Goal: Task Accomplishment & Management: Use online tool/utility

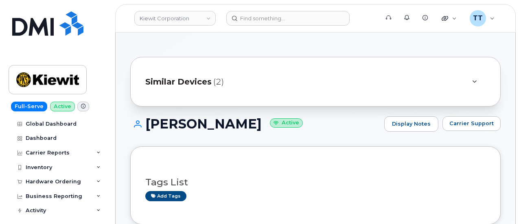
scroll to position [163, 0]
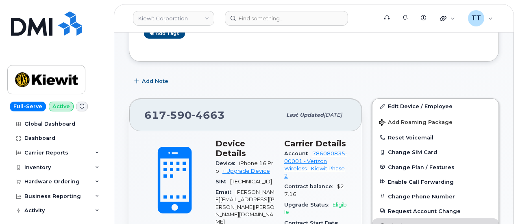
click at [181, 113] on span "590" at bounding box center [179, 115] width 26 height 12
copy span "617 590 4663"
click at [251, 87] on div "Add Note" at bounding box center [314, 81] width 370 height 15
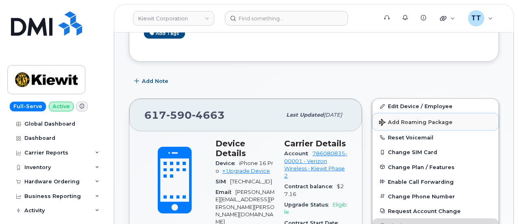
click at [427, 123] on span "Add Roaming Package" at bounding box center [416, 123] width 74 height 8
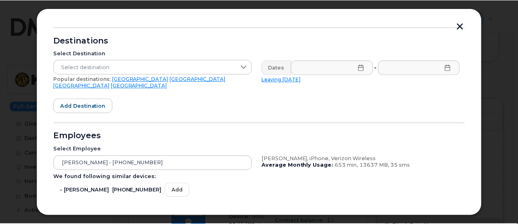
scroll to position [0, 0]
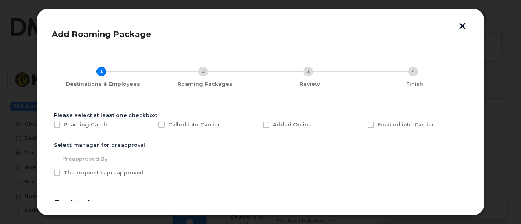
click at [458, 26] on button "button" at bounding box center [462, 27] width 12 height 9
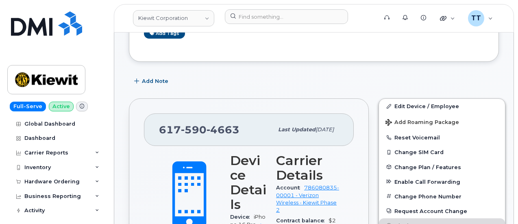
click at [201, 126] on span "590" at bounding box center [194, 130] width 26 height 12
copy span "617 590 4663"
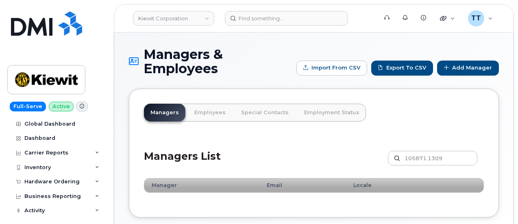
scroll to position [45, 0]
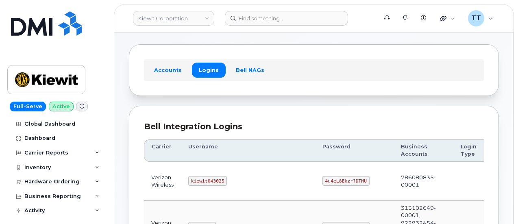
scroll to position [81, 0]
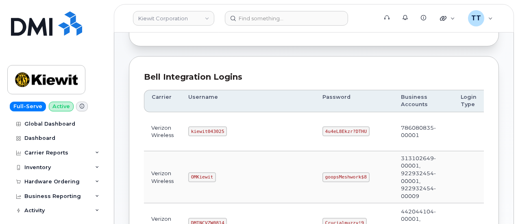
click at [208, 130] on code "kiewit043025" at bounding box center [207, 131] width 39 height 10
copy code "kiewit043025"
click at [323, 129] on code "4u4eL8Ekzr?DTHU" at bounding box center [346, 131] width 47 height 10
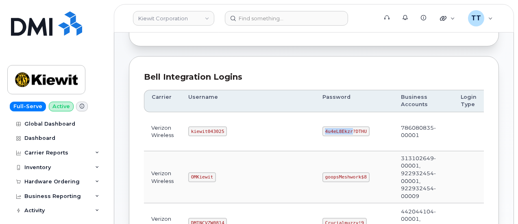
click at [323, 129] on code "4u4eL8Ekzr?DTHU" at bounding box center [346, 131] width 47 height 10
copy code "4u4eL8Ekzr?DTHU"
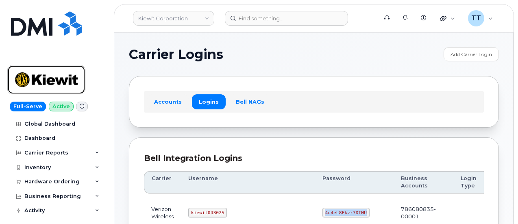
click at [43, 79] on img at bounding box center [46, 80] width 63 height 24
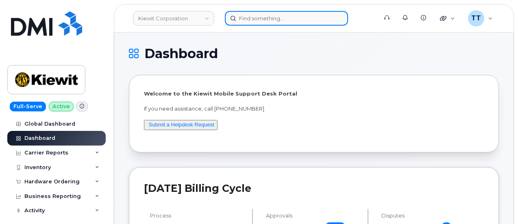
click at [265, 22] on input at bounding box center [286, 18] width 123 height 15
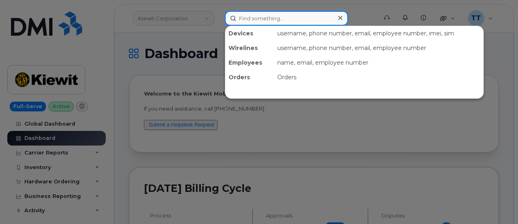
paste input "300423"
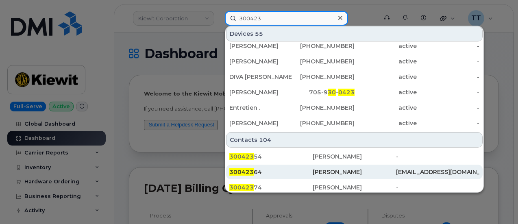
scroll to position [285, 0]
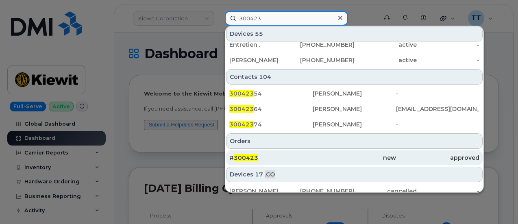
type input "300423"
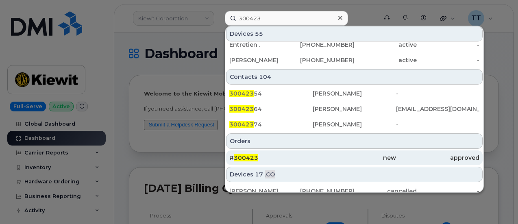
click at [283, 159] on div "# 300423" at bounding box center [270, 158] width 83 height 8
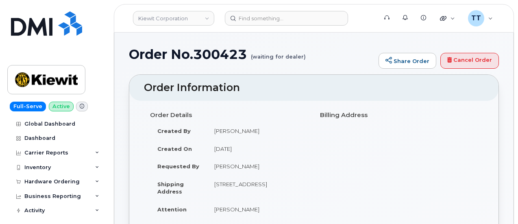
click at [220, 54] on h1 "Order No.300423 (waiting for dealer)" at bounding box center [252, 54] width 246 height 14
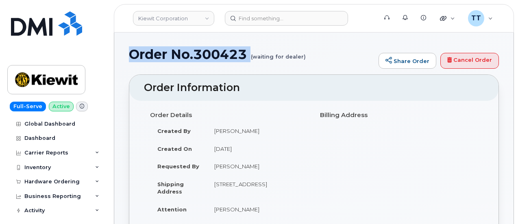
click at [220, 54] on h1 "Order No.300423 (waiting for dealer)" at bounding box center [252, 54] width 246 height 14
copy h1 "Order No.300423"
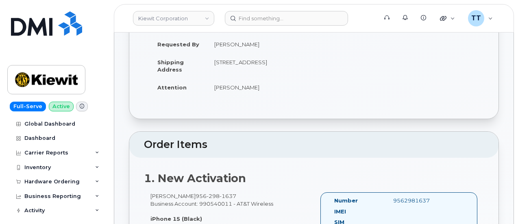
scroll to position [244, 0]
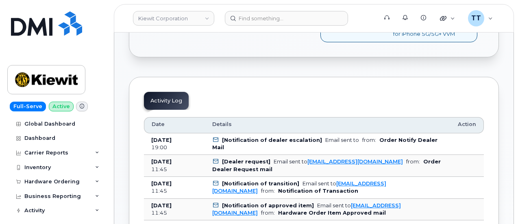
scroll to position [366, 0]
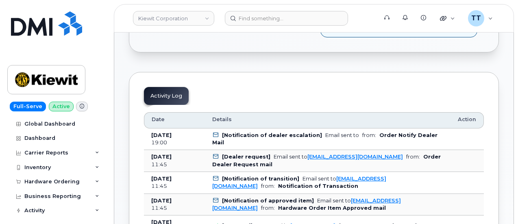
drag, startPoint x: 506, startPoint y: 65, endPoint x: 489, endPoint y: 78, distance: 21.5
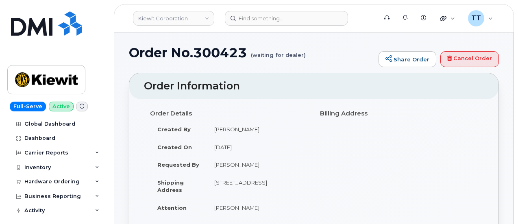
scroll to position [0, 0]
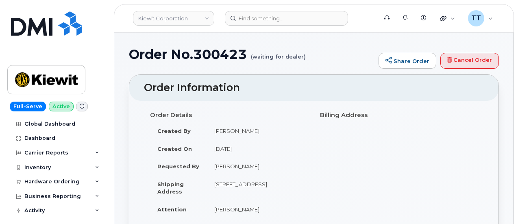
click at [200, 55] on h1 "Order No.300423 (waiting for dealer)" at bounding box center [252, 54] width 246 height 14
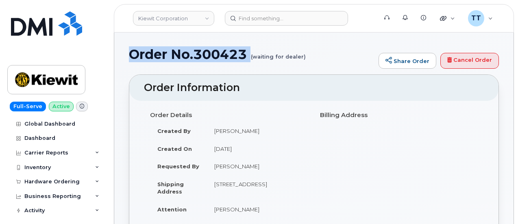
click at [200, 55] on h1 "Order No.300423 (waiting for dealer)" at bounding box center [252, 54] width 246 height 14
copy h1 "Order No.300423"
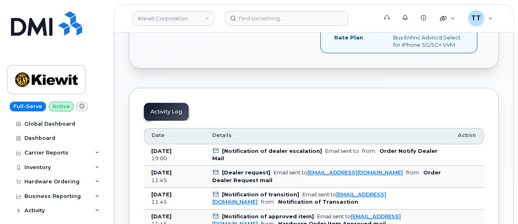
scroll to position [407, 0]
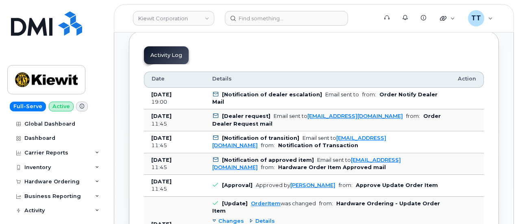
click at [237, 94] on b "[Notification of dealer escalation]" at bounding box center [272, 95] width 100 height 6
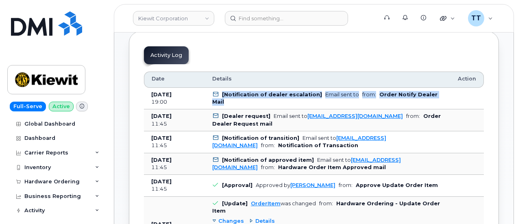
click at [237, 94] on b "[Notification of dealer escalation]" at bounding box center [272, 95] width 100 height 6
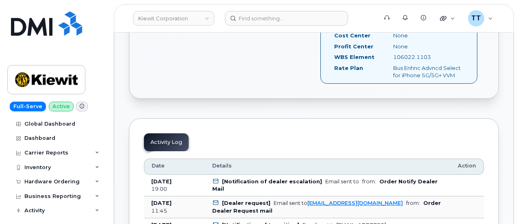
scroll to position [122, 0]
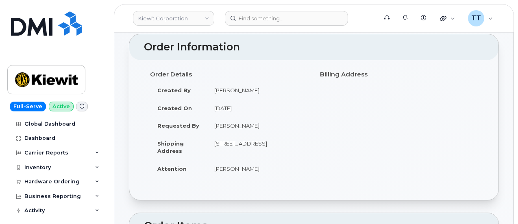
scroll to position [0, 0]
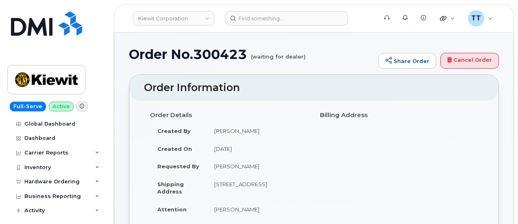
click at [264, 56] on small "(waiting for dealer)" at bounding box center [278, 53] width 55 height 13
click at [263, 59] on small "(waiting for dealer)" at bounding box center [278, 53] width 55 height 13
click at [372, 182] on div "Order Details Created By Luke Shomaker Created On September 10, 2025 Requested …" at bounding box center [314, 167] width 340 height 118
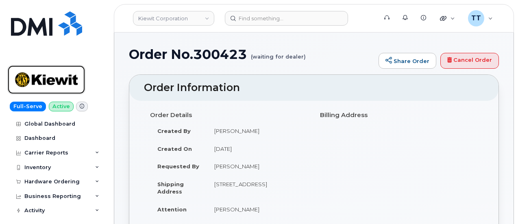
click at [37, 82] on img at bounding box center [46, 80] width 63 height 24
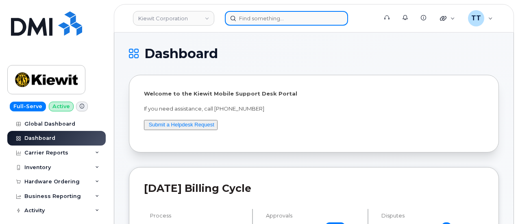
click at [264, 18] on input at bounding box center [286, 18] width 123 height 15
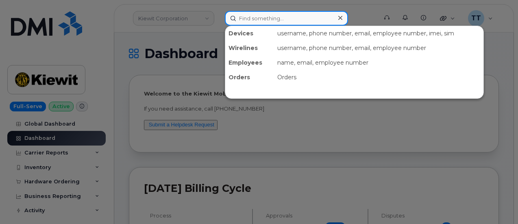
paste input "707-227-7743"
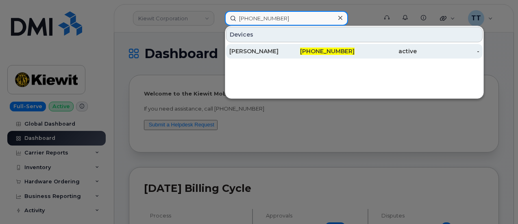
type input "707-227-7743"
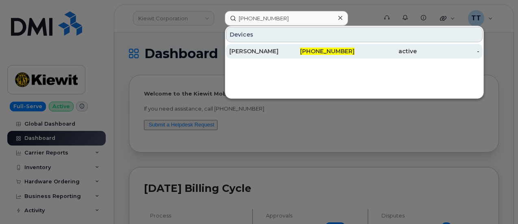
click at [278, 52] on div "MAYRA AMAYA-OCHOA" at bounding box center [260, 51] width 63 height 8
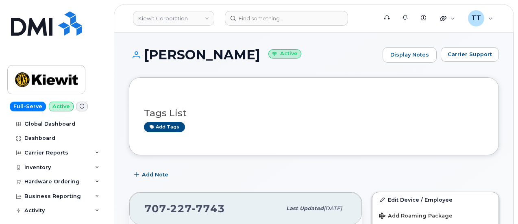
click at [200, 52] on h1 "[PERSON_NAME] Active" at bounding box center [254, 55] width 250 height 14
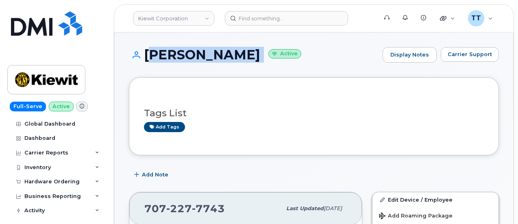
click at [200, 52] on h1 "MAYRA AMAYA-OCHOA Active" at bounding box center [254, 55] width 250 height 14
copy h1 "[PERSON_NAME]"
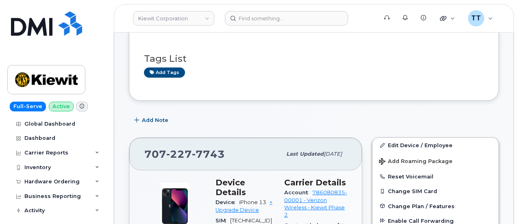
scroll to position [122, 0]
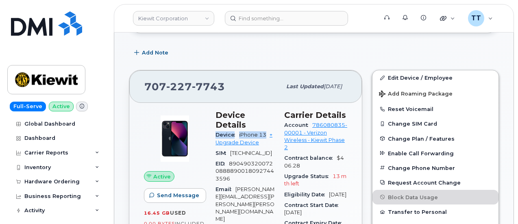
drag, startPoint x: 216, startPoint y: 123, endPoint x: 265, endPoint y: 124, distance: 49.2
click at [265, 130] on div "Device iPhone 13 + Upgrade Device" at bounding box center [245, 139] width 59 height 18
copy div "Device iPhone 13"
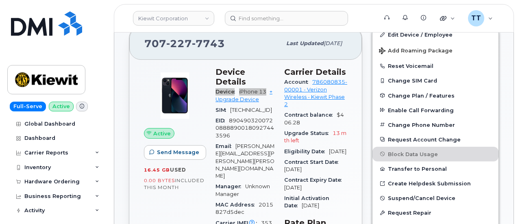
scroll to position [203, 0]
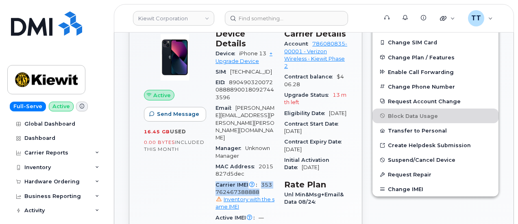
drag, startPoint x: 214, startPoint y: 160, endPoint x: 260, endPoint y: 165, distance: 46.7
click at [260, 165] on div "Device Details Device iPhone 13 + Upgrade Device SIM 89148000009441099688 EID 8…" at bounding box center [245, 208] width 69 height 368
copy div "Carrier IMEI Carrier IMEI is reported during the last billing cycle or change o…"
click at [234, 69] on span "89148000009441099688" at bounding box center [251, 72] width 42 height 6
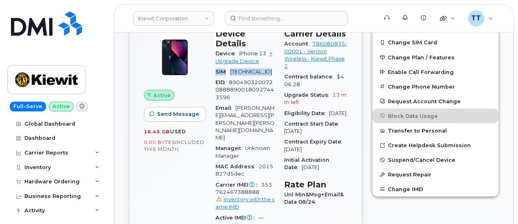
click at [234, 69] on span "89148000009441099688" at bounding box center [251, 72] width 42 height 6
copy div "SIM 89148000009441099688"
click at [268, 182] on span "353762467388888 Inventory with the same IMEI" at bounding box center [245, 196] width 59 height 29
copy span "353762467388888"
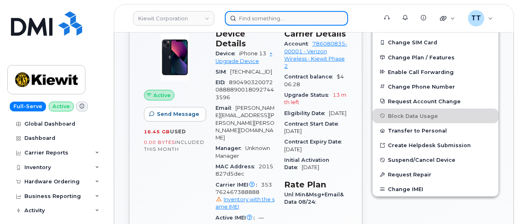
click at [259, 18] on input at bounding box center [286, 18] width 123 height 15
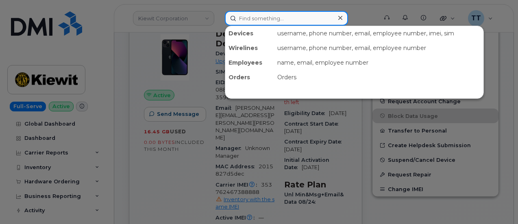
paste input "832-514-5988"
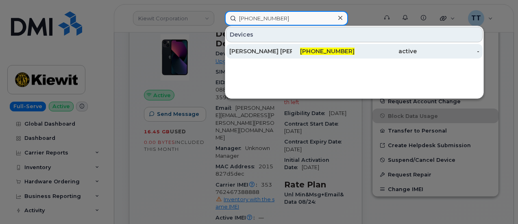
type input "832-514-5988"
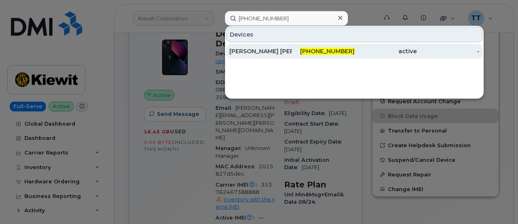
click at [270, 52] on div "[PERSON_NAME] [PERSON_NAME]" at bounding box center [260, 51] width 63 height 8
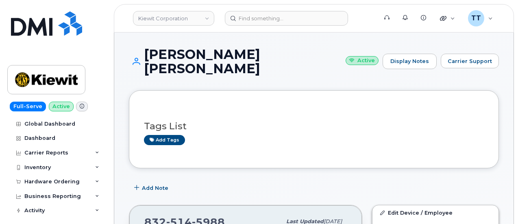
click at [188, 52] on h1 "[PERSON_NAME] [PERSON_NAME] Active" at bounding box center [254, 61] width 250 height 28
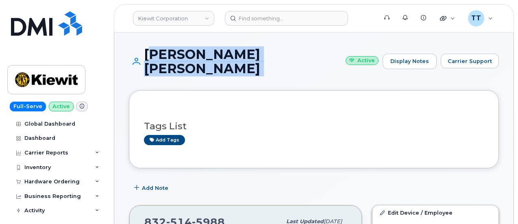
click at [188, 52] on h1 "[PERSON_NAME] [PERSON_NAME] Active" at bounding box center [254, 61] width 250 height 28
copy h1 "[PERSON_NAME] [PERSON_NAME]"
click at [324, 52] on h1 "[PERSON_NAME] [PERSON_NAME] Active" at bounding box center [254, 61] width 250 height 28
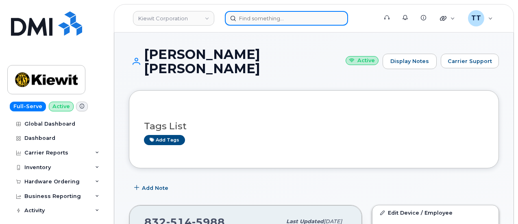
click at [259, 17] on input at bounding box center [286, 18] width 123 height 15
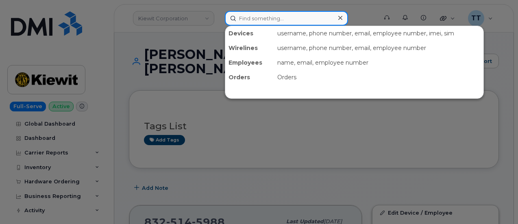
paste input "[PHONE_NUMBER]"
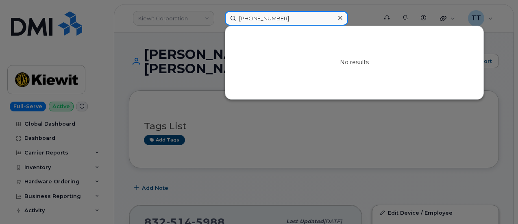
click at [267, 25] on input "[PHONE_NUMBER]" at bounding box center [286, 18] width 123 height 15
click at [267, 24] on input "[PHONE_NUMBER]" at bounding box center [286, 18] width 123 height 15
click at [267, 23] on input "[PHONE_NUMBER]" at bounding box center [286, 18] width 123 height 15
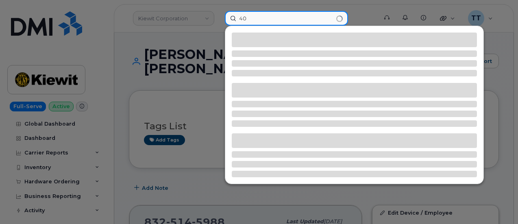
type input "4"
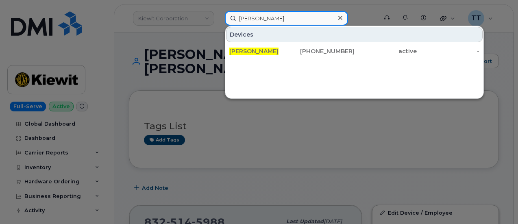
click at [248, 18] on input "[PERSON_NAME]" at bounding box center [286, 18] width 123 height 15
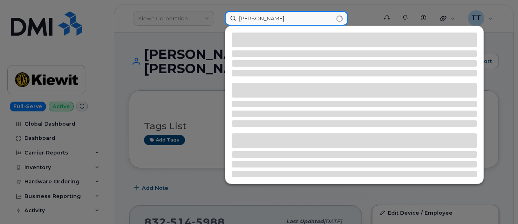
click at [256, 19] on input "[PERSON_NAME]" at bounding box center [286, 18] width 123 height 15
click at [256, 19] on input "nicholes gura" at bounding box center [286, 18] width 123 height 15
drag, startPoint x: 256, startPoint y: 19, endPoint x: 247, endPoint y: 18, distance: 9.0
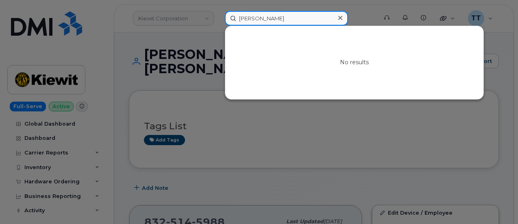
click at [243, 17] on input "nicholes gura" at bounding box center [286, 18] width 123 height 15
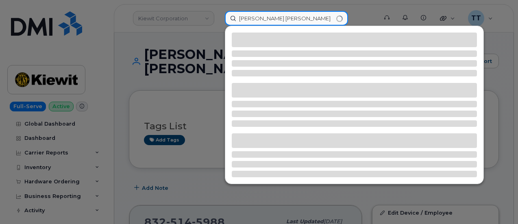
click at [255, 19] on input "Nichols gura" at bounding box center [286, 18] width 123 height 15
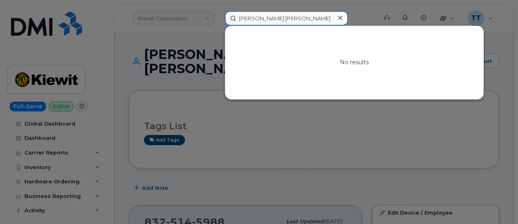
type input "Nichols gura"
click at [260, 17] on input "Nichols gura" at bounding box center [286, 18] width 123 height 15
paste input "13435514013"
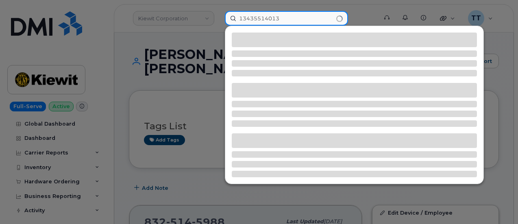
click at [242, 15] on input "13435514013" at bounding box center [286, 18] width 123 height 15
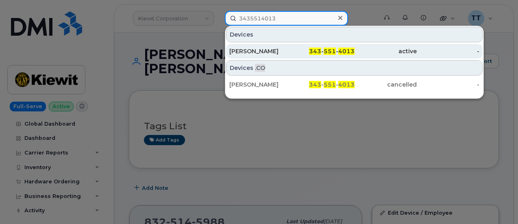
type input "3435514013"
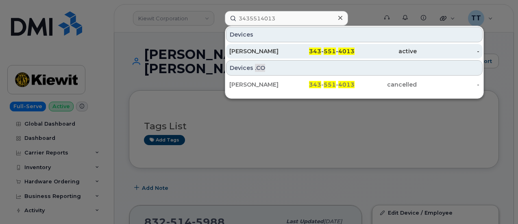
click at [249, 50] on div "[PERSON_NAME]" at bounding box center [260, 51] width 63 height 8
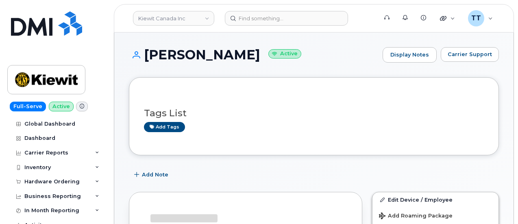
click at [191, 55] on h1 "[PERSON_NAME] Active" at bounding box center [254, 55] width 250 height 14
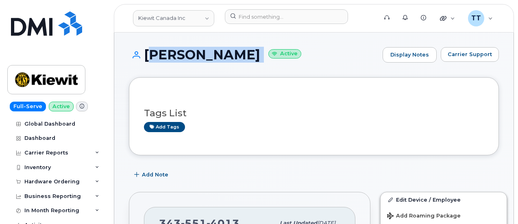
click at [191, 55] on h1 "[PERSON_NAME] Active" at bounding box center [254, 55] width 250 height 14
copy h1 "[PERSON_NAME]"
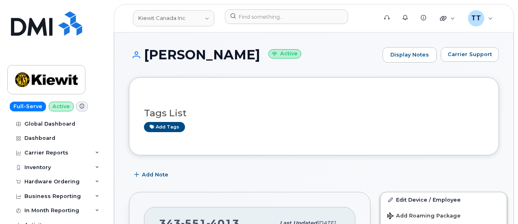
click at [319, 57] on h1 "[PERSON_NAME] Active" at bounding box center [254, 55] width 250 height 14
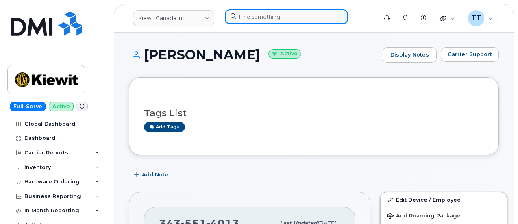
click at [269, 18] on input at bounding box center [286, 16] width 123 height 15
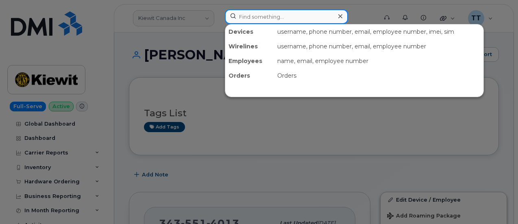
paste input "[PHONE_NUMBER]"
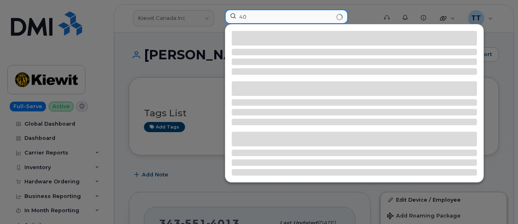
type input "4"
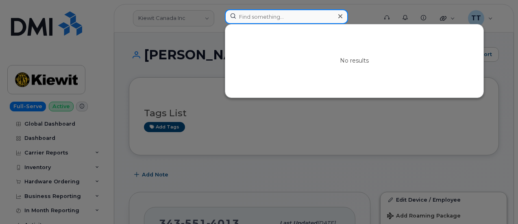
click at [271, 15] on input at bounding box center [286, 16] width 123 height 15
paste input "[PHONE_NUMBER]"
type input "[PHONE_NUMBER]"
click at [257, 20] on input "[PHONE_NUMBER]" at bounding box center [286, 16] width 123 height 15
click at [257, 20] on input "402-943-1414" at bounding box center [286, 16] width 123 height 15
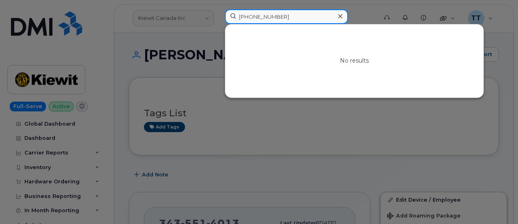
click at [257, 20] on input "402-943-1414" at bounding box center [286, 16] width 123 height 15
click at [274, 15] on input at bounding box center [286, 16] width 123 height 15
paste input "913-800-0370"
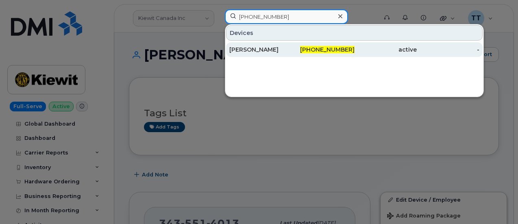
type input "913-800-0370"
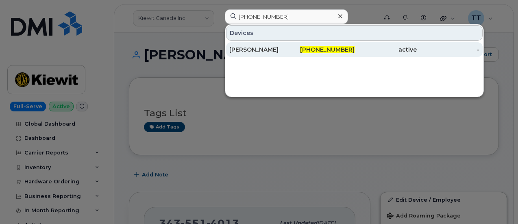
click at [257, 52] on div "Amy Hoffman" at bounding box center [260, 50] width 63 height 8
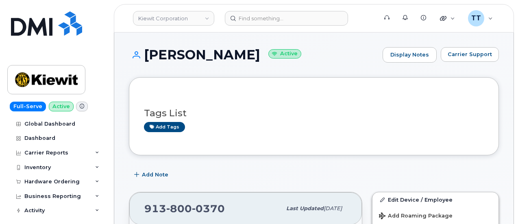
click at [179, 56] on h1 "Amy Hoffman Active" at bounding box center [254, 55] width 250 height 14
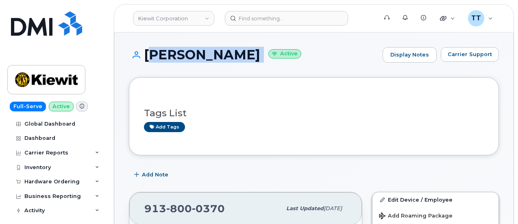
click at [179, 56] on h1 "Amy Hoffman Active" at bounding box center [254, 55] width 250 height 14
copy h1 "Amy Hoffman"
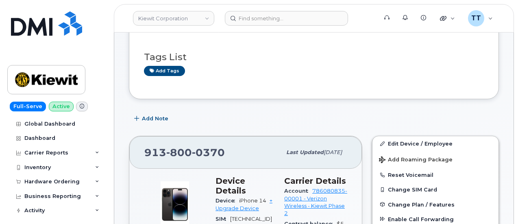
scroll to position [81, 0]
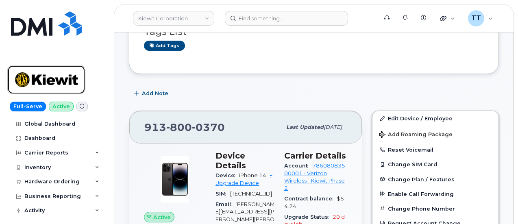
click at [53, 74] on img at bounding box center [46, 80] width 63 height 24
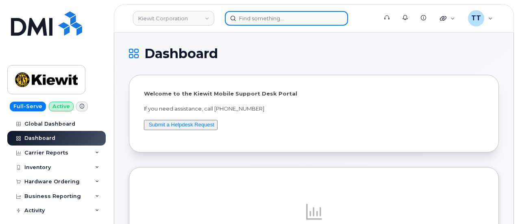
click at [265, 20] on input at bounding box center [286, 18] width 123 height 15
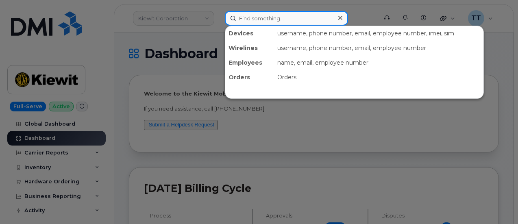
click at [277, 19] on input at bounding box center [286, 18] width 123 height 15
paste input "[PERSON_NAME]"
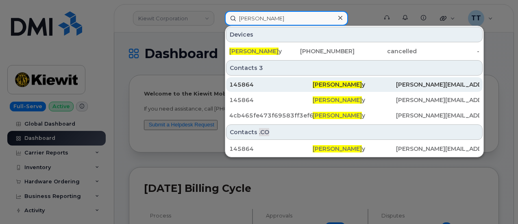
type input "[PERSON_NAME]"
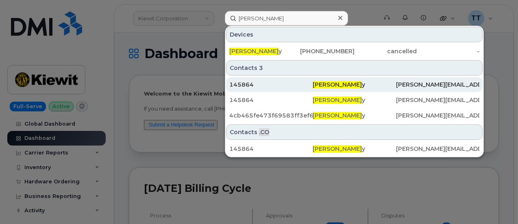
click at [301, 85] on div "145864" at bounding box center [270, 85] width 83 height 8
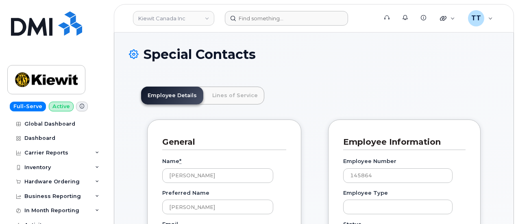
click at [371, 11] on form at bounding box center [298, 18] width 147 height 15
click at [237, 96] on link "Lines of Service" at bounding box center [235, 96] width 59 height 18
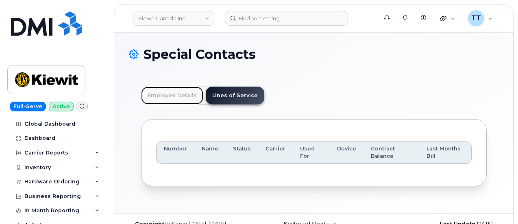
click at [159, 96] on link "Employee Details" at bounding box center [172, 96] width 62 height 18
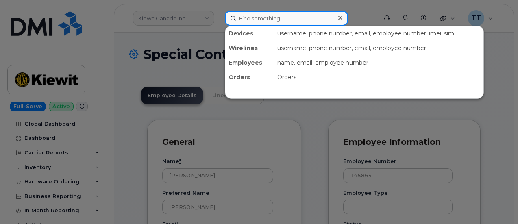
click at [268, 20] on input at bounding box center [286, 18] width 123 height 15
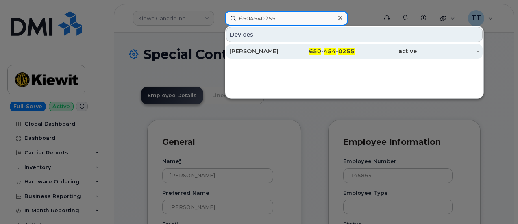
type input "6504540255"
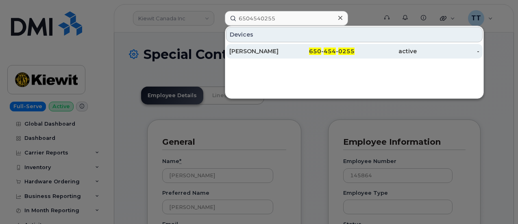
click at [266, 51] on div "[PERSON_NAME]" at bounding box center [260, 51] width 63 height 8
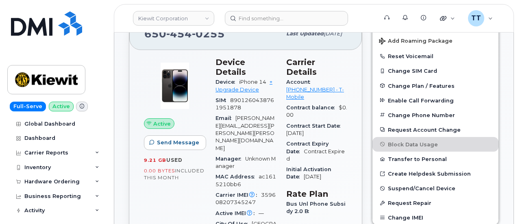
scroll to position [203, 0]
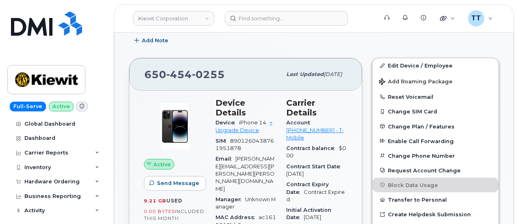
click at [168, 72] on span "454" at bounding box center [179, 74] width 26 height 12
copy span "650 454 0255"
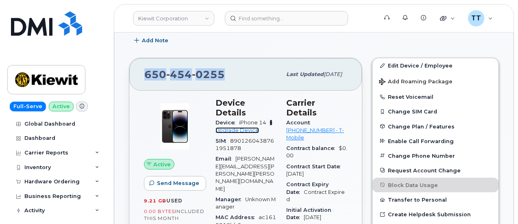
click at [245, 120] on link "+ Upgrade Device" at bounding box center [244, 126] width 57 height 13
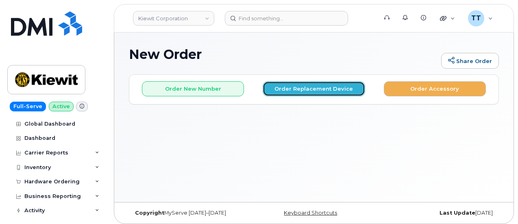
click at [331, 91] on button "Order Replacement Device" at bounding box center [314, 88] width 102 height 15
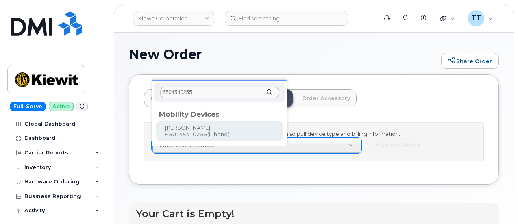
type input "6504540255"
type input "1117989"
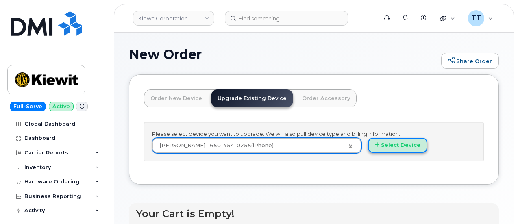
click at [368, 153] on button "Select Device" at bounding box center [397, 145] width 59 height 15
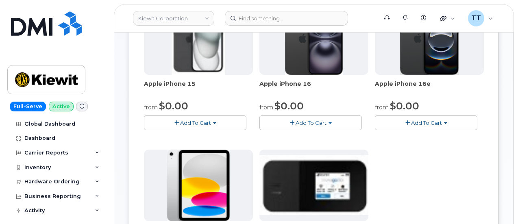
scroll to position [163, 0]
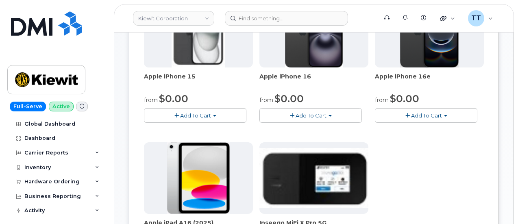
click at [260, 109] on button "Add To Cart" at bounding box center [310, 115] width 102 height 14
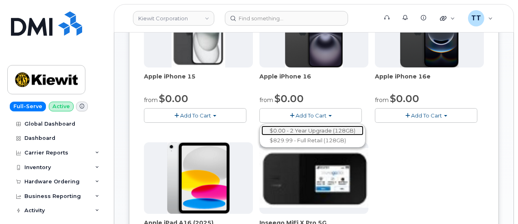
click at [262, 127] on link "$0.00 - 2 Year Upgrade (128GB)" at bounding box center [313, 131] width 102 height 10
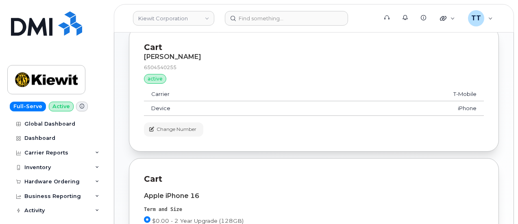
scroll to position [170, 0]
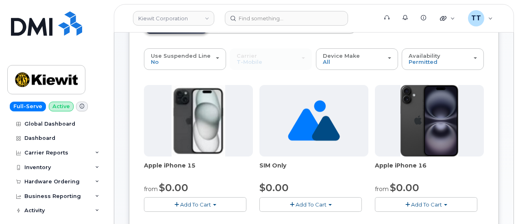
scroll to position [81, 0]
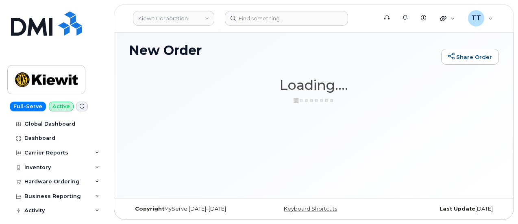
scroll to position [4, 0]
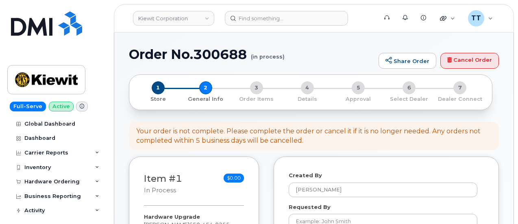
select select
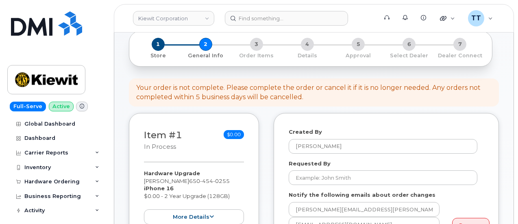
scroll to position [81, 0]
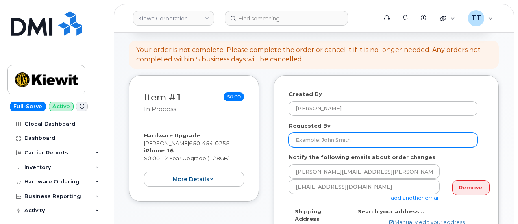
click at [329, 145] on input "Requested By" at bounding box center [383, 140] width 189 height 15
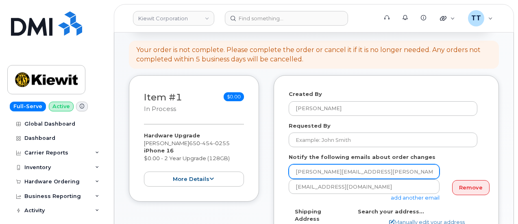
click at [307, 175] on input "[PERSON_NAME][EMAIL_ADDRESS][PERSON_NAME][PERSON_NAME][DOMAIN_NAME]" at bounding box center [364, 171] width 151 height 15
drag, startPoint x: 307, startPoint y: 175, endPoint x: 302, endPoint y: 168, distance: 9.0
paste input "JOE.STANLEY@KIEWIT.COM"
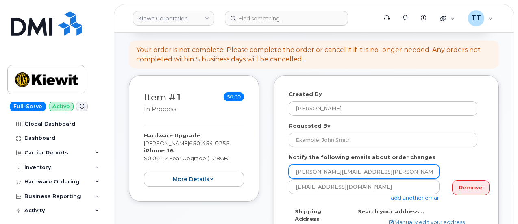
type input "JOE.STANLEY@KIEWIT.COM"
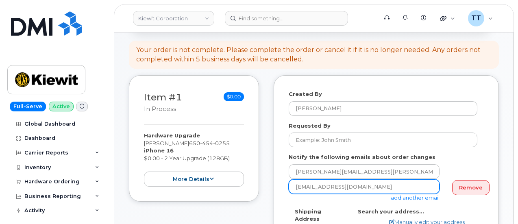
click at [339, 188] on input "ttedesco@dminc.com" at bounding box center [364, 186] width 151 height 15
click at [338, 188] on input "ttedesco@dminc.com" at bounding box center [364, 186] width 151 height 15
paste input "AMY.HOFFMAN@KIEWIT.COM"
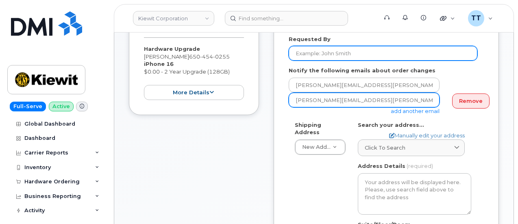
scroll to position [203, 0]
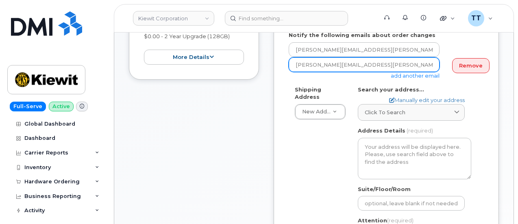
type input "AMY.HOFFMAN@KIEWIT.COM"
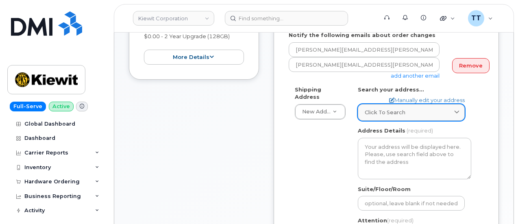
click at [399, 113] on span "Click to search" at bounding box center [385, 113] width 41 height 8
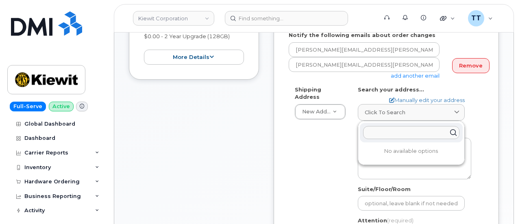
paste input "606 Liguria CtEl Dorado Hills, CA 95762"
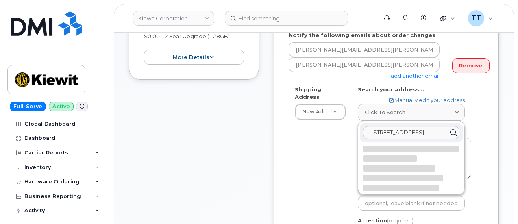
click at [373, 131] on input "606 Liguria CtEl Dorado Hills, CA 95762" at bounding box center [411, 132] width 96 height 13
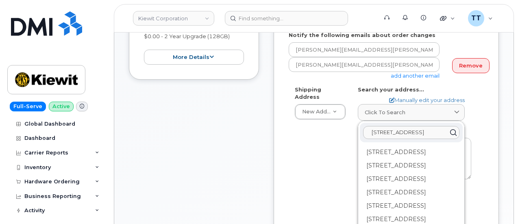
scroll to position [0, 0]
type input "606 Liguria CtEl Dorado Hills, CA 95762"
click at [373, 131] on input "606 Liguria CtEl Dorado Hills, CA 95762" at bounding box center [411, 132] width 96 height 13
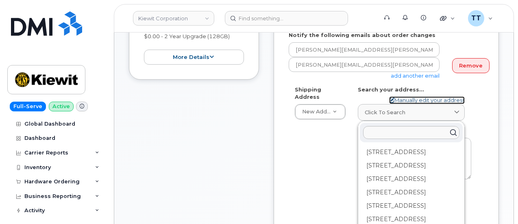
click at [400, 99] on link "Manually edit your address" at bounding box center [427, 100] width 76 height 8
select select
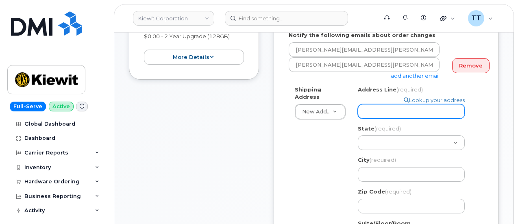
click at [385, 111] on input "Address Line (required)" at bounding box center [411, 111] width 107 height 15
drag, startPoint x: 385, startPoint y: 111, endPoint x: 375, endPoint y: 115, distance: 11.0
click at [375, 116] on input "Address Line (required)" at bounding box center [411, 111] width 107 height 15
paste input "606 Liguria CtEl Dorado Hills, CA 95762"
select select
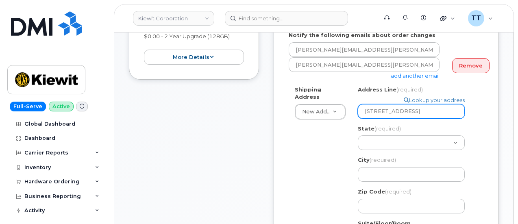
scroll to position [0, 13]
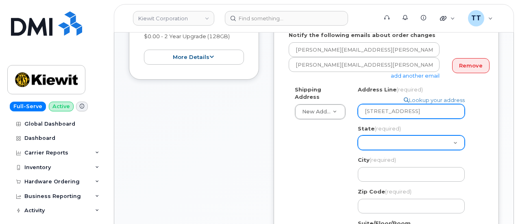
type input "606 Liguria CtEl Dorado Hills, CA 95762"
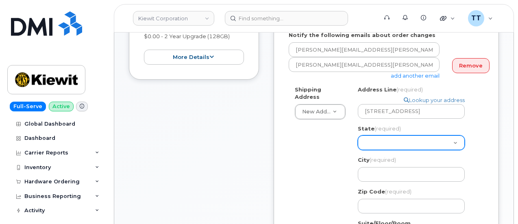
click at [384, 144] on select "Alabama Alaska American Samoa Arizona Arkansas California Colorado Connecticut …" at bounding box center [411, 142] width 107 height 15
select select "CA"
click at [358, 135] on select "Alabama Alaska American Samoa Arizona Arkansas California Colorado Connecticut …" at bounding box center [411, 142] width 107 height 15
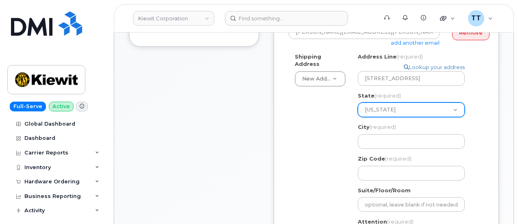
scroll to position [244, 0]
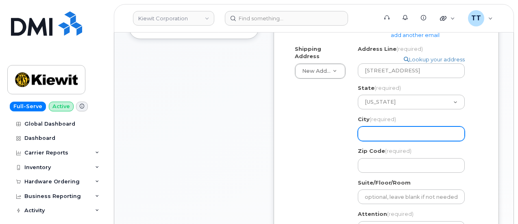
click at [394, 134] on input "City (required)" at bounding box center [411, 133] width 107 height 15
paste input "El Dorado Hills"
select select
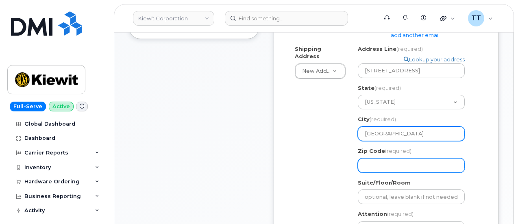
type input "El Dorado Hills"
click at [391, 161] on input "Zip Code (required)" at bounding box center [411, 165] width 107 height 15
select select
type input "9"
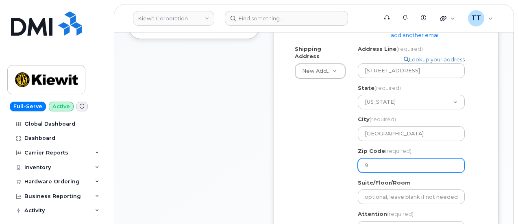
select select
type input "95"
select select
type input "957"
select select
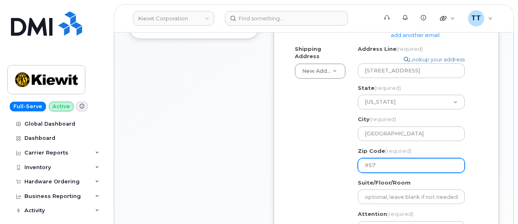
type input "9576"
select select
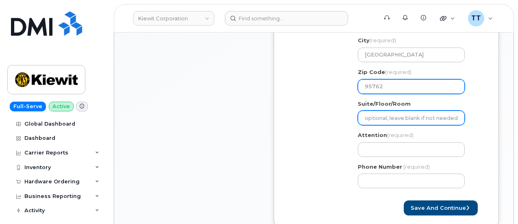
scroll to position [325, 0]
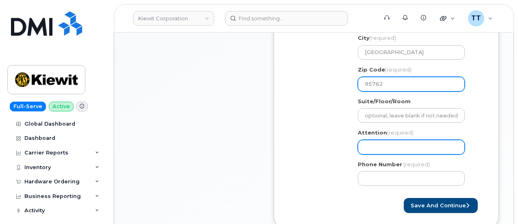
type input "95762"
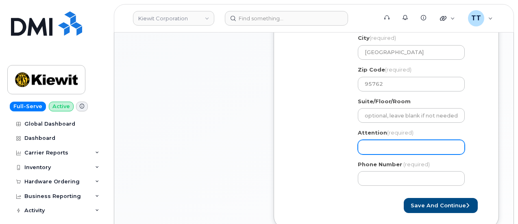
click at [393, 148] on input "Attention (required)" at bounding box center [411, 147] width 107 height 15
click at [409, 146] on input "Attention (required)" at bounding box center [411, 147] width 107 height 15
paste input "CS0797094"
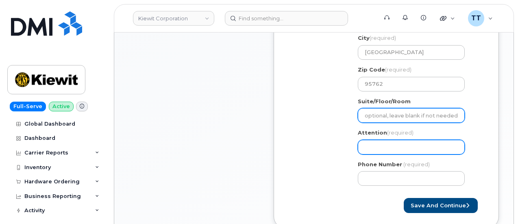
select select
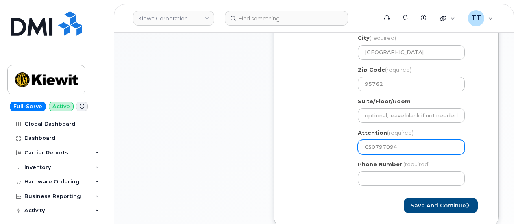
type input "CS0797094"
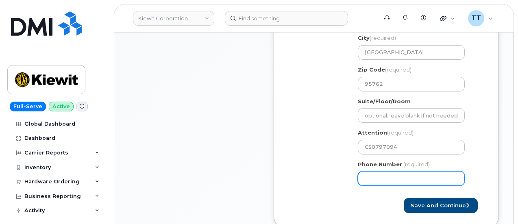
click at [401, 179] on input "Phone Number" at bounding box center [411, 178] width 107 height 15
paste input "6504540255"
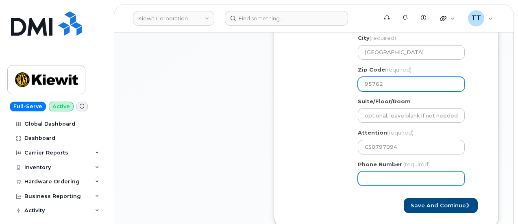
select select
type input "6504540255"
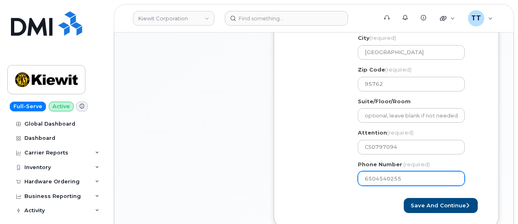
select select
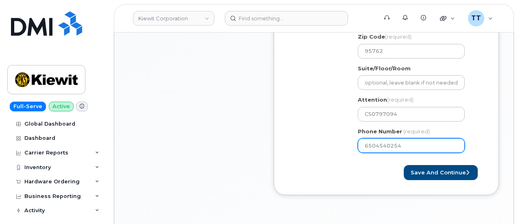
scroll to position [366, 0]
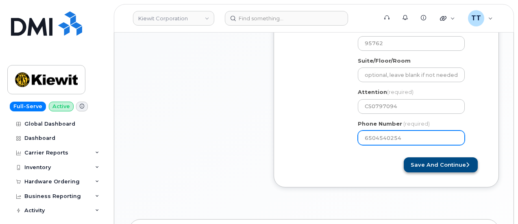
type input "6504540254"
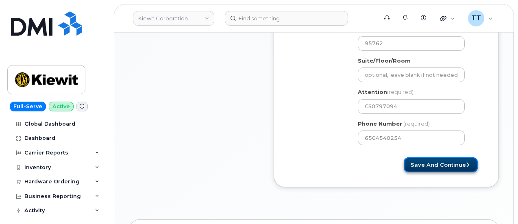
click at [429, 166] on button "Save and Continue" at bounding box center [441, 164] width 74 height 15
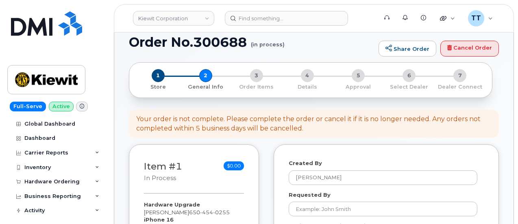
scroll to position [0, 0]
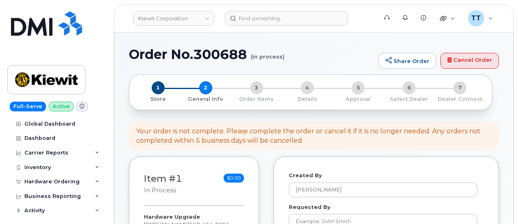
click at [224, 52] on h1 "Order No.300688 (in process)" at bounding box center [252, 54] width 246 height 14
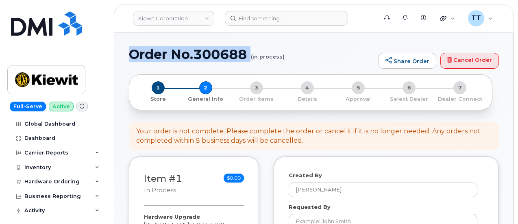
click at [224, 52] on h1 "Order No.300688 (in process)" at bounding box center [252, 54] width 246 height 14
copy h1 "Order No.300688"
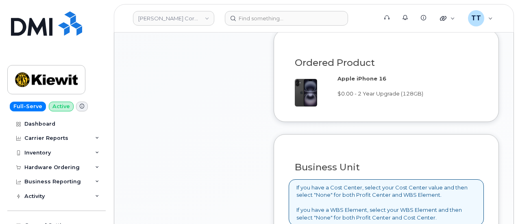
scroll to position [773, 0]
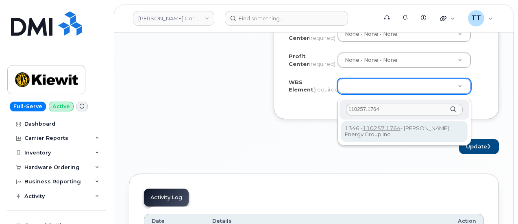
type input "110257.1764"
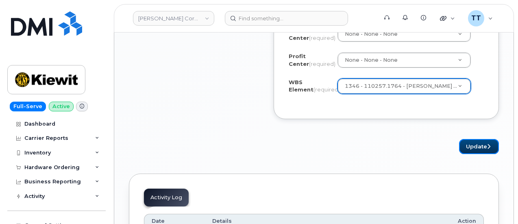
click at [475, 150] on button "Update" at bounding box center [479, 146] width 40 height 15
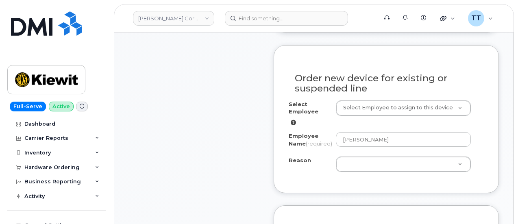
scroll to position [353, 0]
click at [312, 147] on label "Employee Name (required)" at bounding box center [309, 139] width 41 height 15
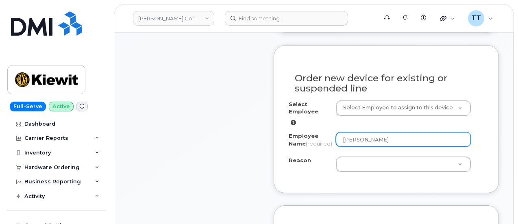
click at [336, 147] on input "[PERSON_NAME]" at bounding box center [403, 139] width 135 height 15
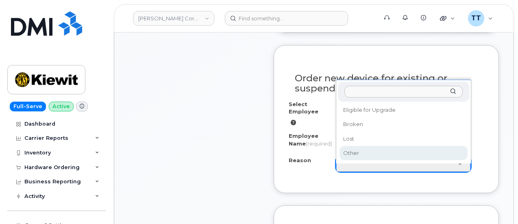
select select "other"
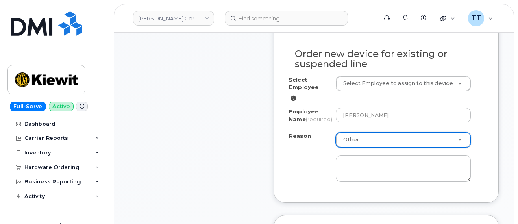
scroll to position [394, 0]
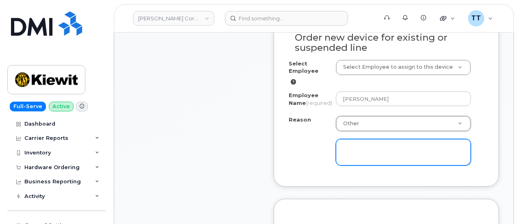
click at [371, 154] on textarea at bounding box center [403, 152] width 135 height 27
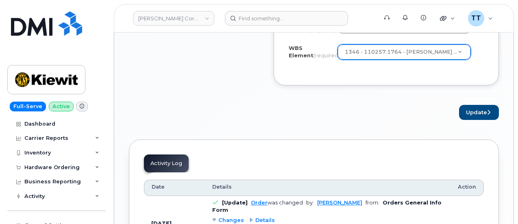
scroll to position [841, 0]
type textarea "Battery issue"
click at [473, 113] on button "Update" at bounding box center [479, 112] width 40 height 15
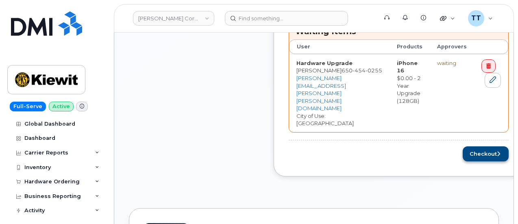
scroll to position [325, 0]
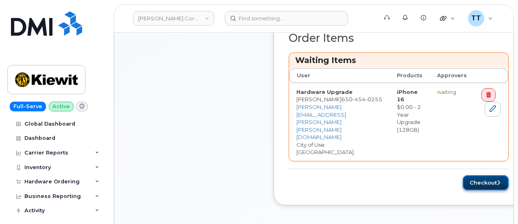
click at [463, 175] on button "Checkout" at bounding box center [486, 182] width 46 height 15
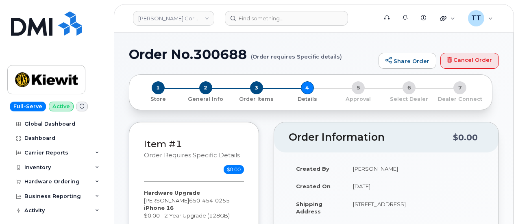
select select
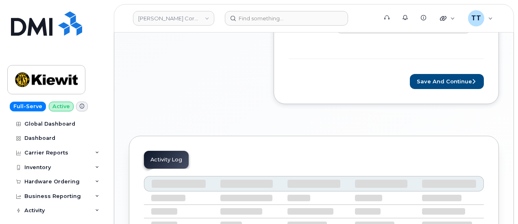
scroll to position [285, 0]
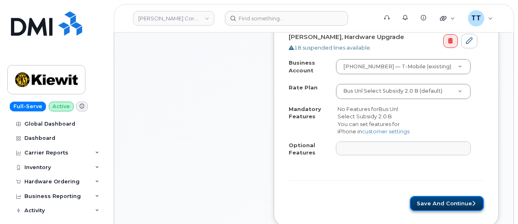
click at [440, 201] on button "Save and Continue" at bounding box center [447, 203] width 74 height 15
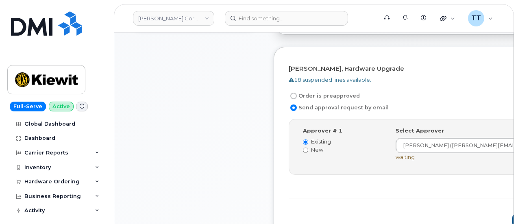
scroll to position [244, 0]
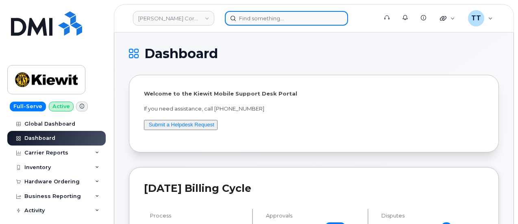
click at [262, 19] on input at bounding box center [286, 18] width 123 height 15
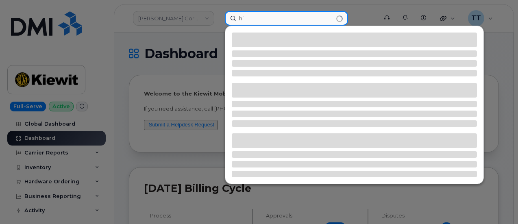
type input "h"
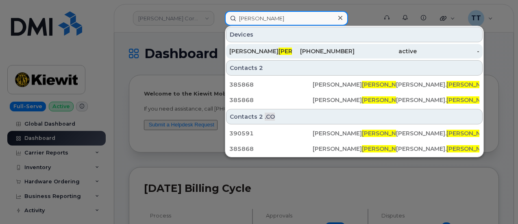
type input "hickmon"
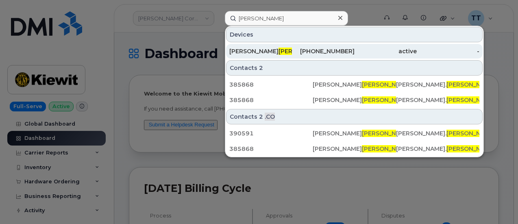
click at [279, 50] on span "HICKMON" at bounding box center [303, 51] width 49 height 7
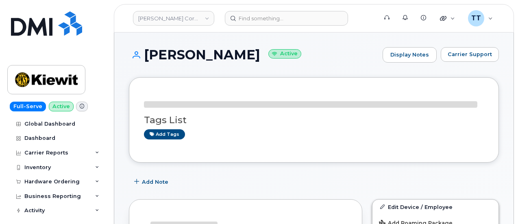
click at [168, 56] on h1 "[PERSON_NAME] Active" at bounding box center [254, 55] width 250 height 14
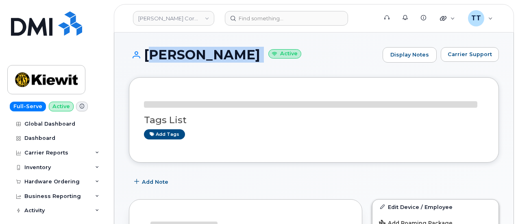
click at [168, 56] on h1 "[PERSON_NAME] Active" at bounding box center [254, 55] width 250 height 14
copy h1 "[PERSON_NAME]"
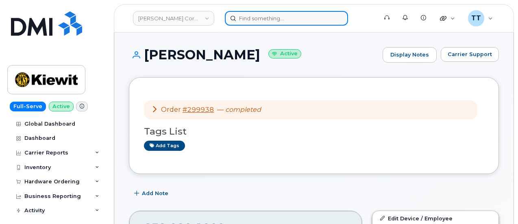
click at [253, 21] on input at bounding box center [286, 18] width 123 height 15
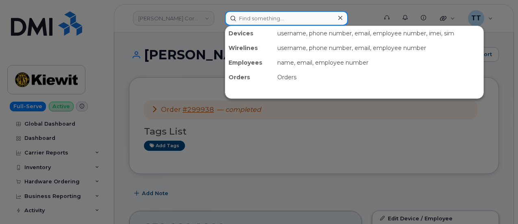
paste input "300448"
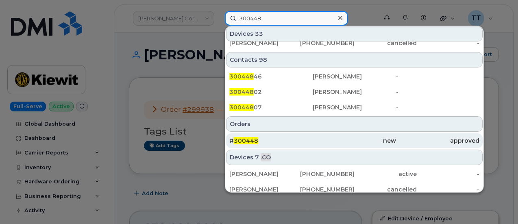
scroll to position [325, 0]
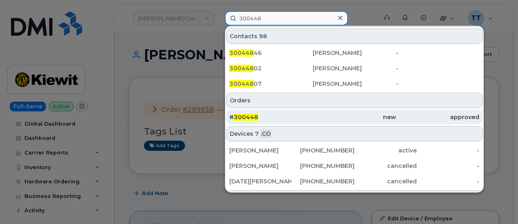
type input "300448"
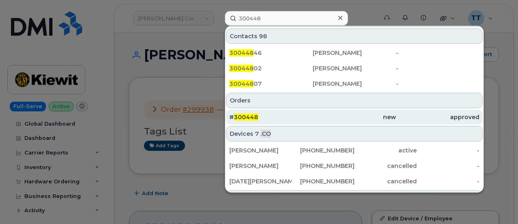
click at [312, 116] on div "# 300448" at bounding box center [270, 117] width 83 height 8
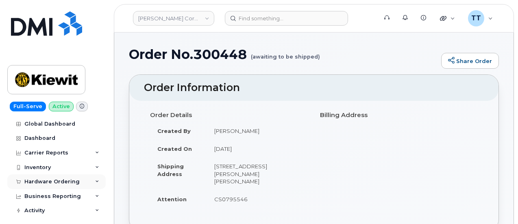
click at [59, 182] on div "Hardware Ordering" at bounding box center [51, 182] width 55 height 7
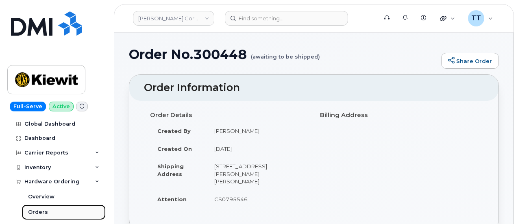
click at [54, 208] on link "Orders" at bounding box center [64, 212] width 84 height 15
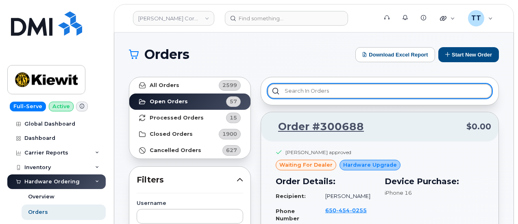
click at [318, 89] on input "text" at bounding box center [380, 91] width 225 height 15
paste input "300448"
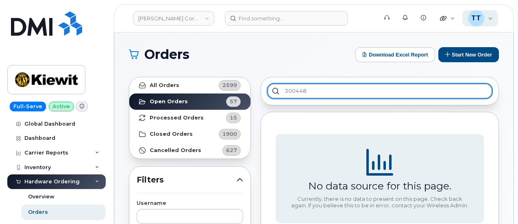
type input "300448"
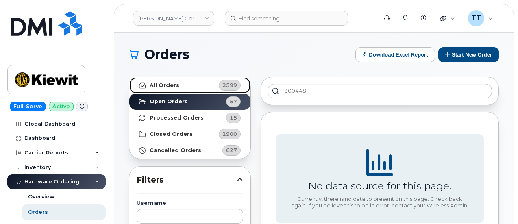
click at [196, 89] on link "All Orders 2599" at bounding box center [189, 85] width 121 height 16
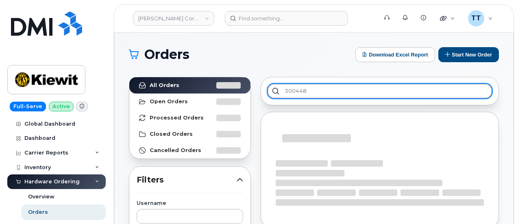
click at [323, 92] on input "300448" at bounding box center [380, 91] width 225 height 15
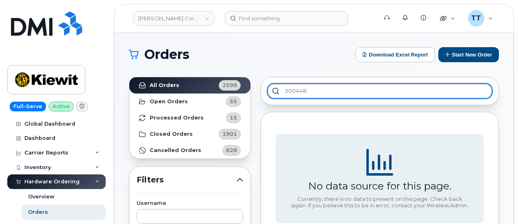
click at [323, 92] on input "300448" at bounding box center [380, 91] width 225 height 15
click at [297, 92] on input "300448" at bounding box center [380, 91] width 225 height 15
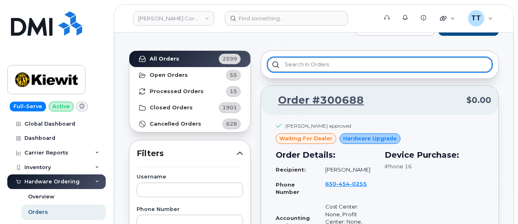
scroll to position [122, 0]
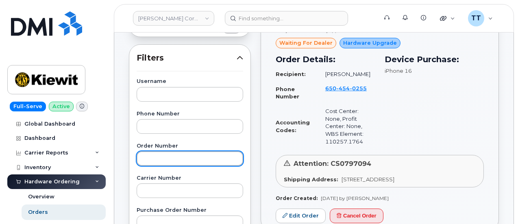
click at [179, 160] on input "text" at bounding box center [190, 158] width 107 height 15
paste input "300448"
type input "300448"
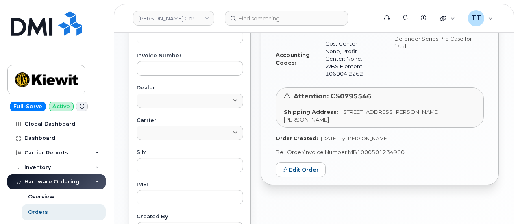
scroll to position [366, 0]
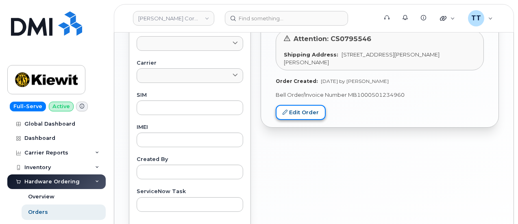
click at [294, 105] on link "Edit Order" at bounding box center [301, 112] width 50 height 15
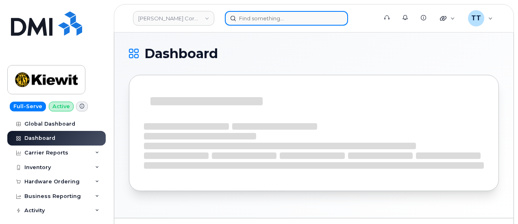
click at [264, 23] on input at bounding box center [286, 18] width 123 height 15
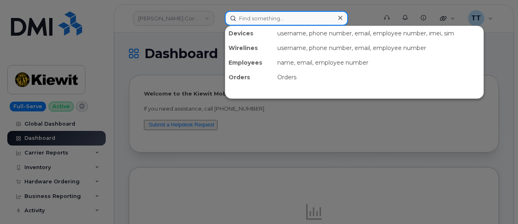
paste input "[PHONE_NUMBER]"
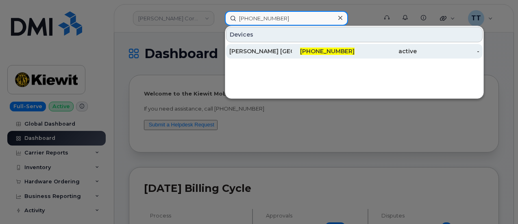
type input "443-856-5311"
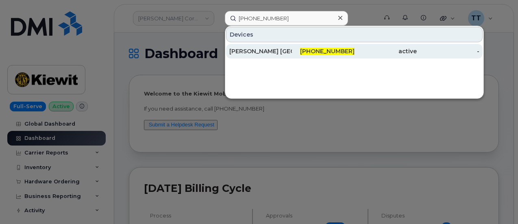
click at [270, 52] on div "[PERSON_NAME] [GEOGRAPHIC_DATA]" at bounding box center [260, 51] width 63 height 8
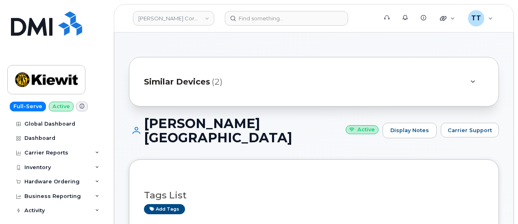
click at [193, 124] on h1 "[PERSON_NAME] [GEOGRAPHIC_DATA] Active" at bounding box center [254, 130] width 250 height 28
click at [194, 121] on h1 "[PERSON_NAME] [GEOGRAPHIC_DATA] Active" at bounding box center [254, 130] width 250 height 28
click at [194, 122] on h1 "[PERSON_NAME] [GEOGRAPHIC_DATA] Active" at bounding box center [254, 130] width 250 height 28
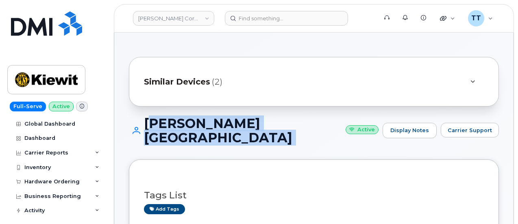
click at [194, 122] on h1 "[PERSON_NAME] [GEOGRAPHIC_DATA] Active" at bounding box center [254, 130] width 250 height 28
click at [227, 133] on div "[PERSON_NAME] [GEOGRAPHIC_DATA] Active Display Notes Carrier Support" at bounding box center [314, 137] width 370 height 43
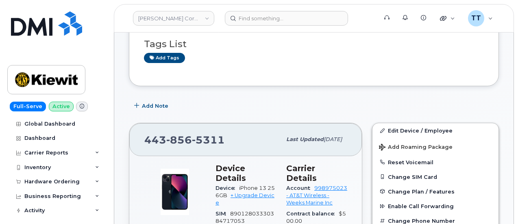
scroll to position [163, 0]
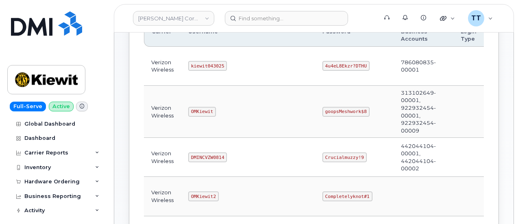
scroll to position [350, 0]
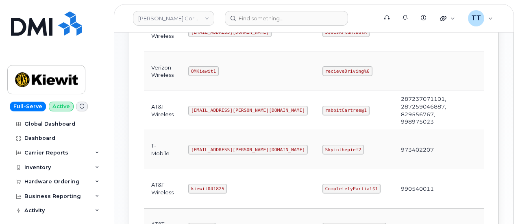
click at [203, 106] on code "ms-kiewit@dminc.com" at bounding box center [248, 111] width 120 height 10
drag, startPoint x: 203, startPoint y: 105, endPoint x: 173, endPoint y: 146, distance: 50.9
click at [173, 146] on td "T-Mobile" at bounding box center [162, 149] width 37 height 39
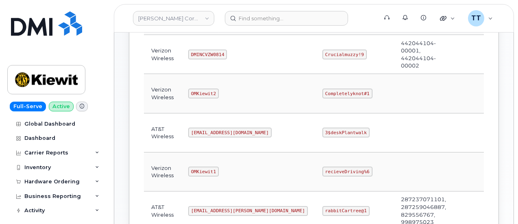
scroll to position [269, 0]
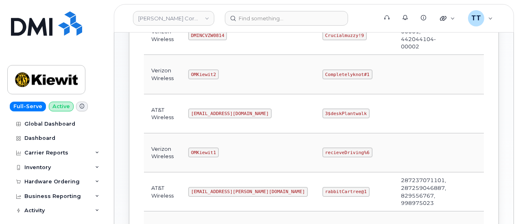
click at [204, 112] on code "om@dminc.com" at bounding box center [229, 114] width 83 height 10
copy code "om@dminc.com"
click at [394, 114] on td at bounding box center [424, 113] width 60 height 39
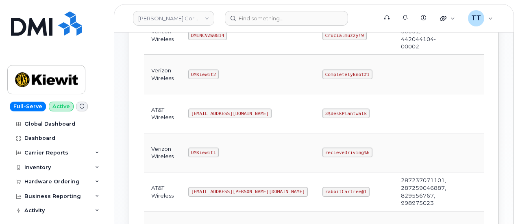
click at [323, 111] on code "3$deskPlantwalk" at bounding box center [346, 114] width 47 height 10
copy code "3$deskPlantwalk"
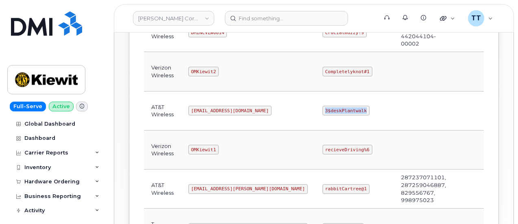
scroll to position [310, 0]
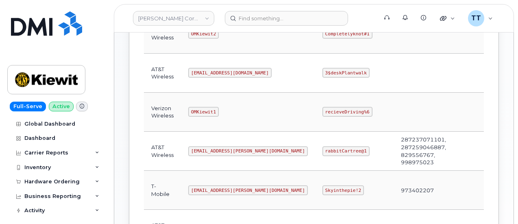
click at [216, 147] on code "ms-kiewit@dminc.com" at bounding box center [248, 151] width 120 height 10
copy code "ms-kiewit@dminc.com"
drag, startPoint x: 255, startPoint y: 121, endPoint x: 253, endPoint y: 134, distance: 13.2
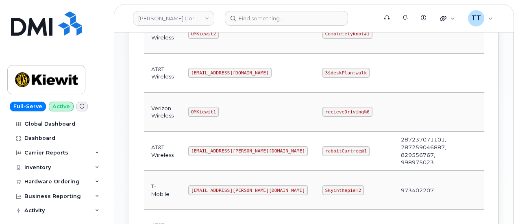
click at [255, 121] on td "OMKiewit1" at bounding box center [248, 112] width 134 height 39
click at [323, 150] on code "rabbitCartree@1" at bounding box center [346, 151] width 47 height 10
click at [323, 148] on code "rabbitCartree@1" at bounding box center [346, 151] width 47 height 10
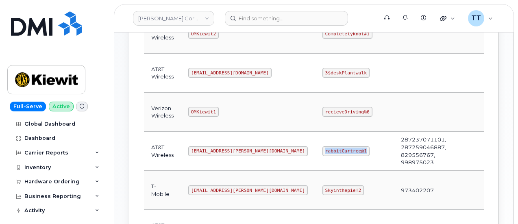
click at [323, 148] on code "rabbitCartree@1" at bounding box center [346, 151] width 47 height 10
click at [323, 146] on code "rabbitCartree@1" at bounding box center [346, 151] width 47 height 10
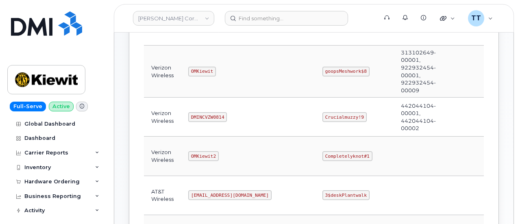
scroll to position [147, 0]
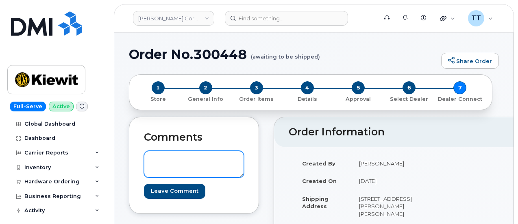
click at [173, 161] on textarea at bounding box center [194, 164] width 100 height 27
paste textarea "Delta Blues Advanced Power Station, 85 Stokes King Road, Greenville, MS, 38701"
click at [150, 159] on textarea "[GEOGRAPHIC_DATA], [STREET_ADDRESS][PERSON_NAME][PERSON_NAME]" at bounding box center [194, 164] width 100 height 27
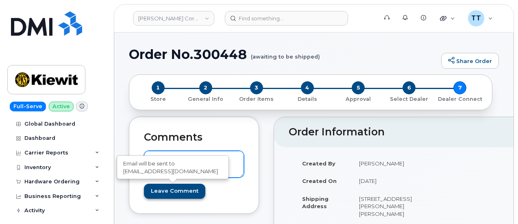
type textarea "New address: [GEOGRAPHIC_DATA], [STREET_ADDRESS][PERSON_NAME][PERSON_NAME]"
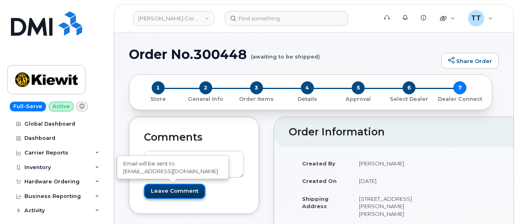
click at [165, 190] on input "Leave Comment" at bounding box center [174, 191] width 61 height 15
type input "Create Event"
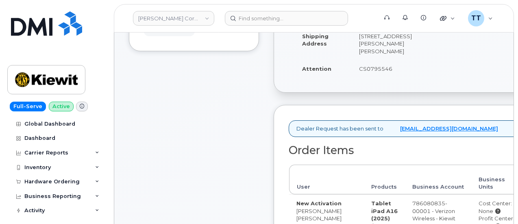
scroll to position [41, 0]
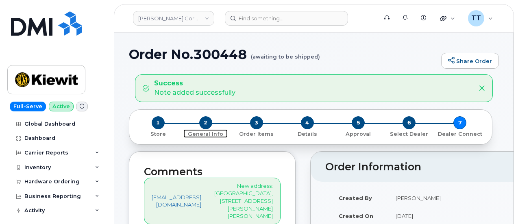
click at [205, 124] on span "2" at bounding box center [205, 122] width 13 height 13
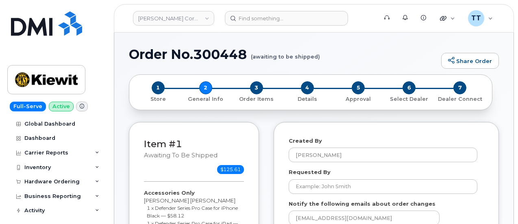
select select
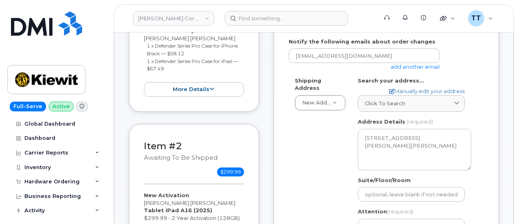
scroll to position [163, 0]
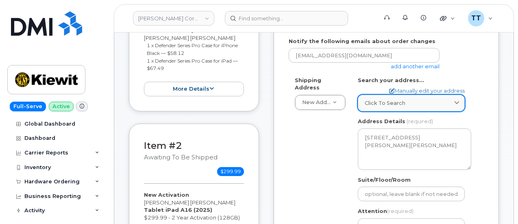
click at [401, 100] on span "Click to search" at bounding box center [385, 103] width 41 height 8
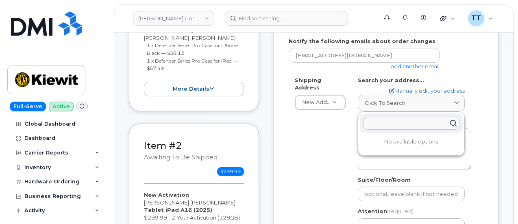
paste input "Delta Blues Advanced Power Station, 85 Stokes King Road, Greenville, MS, 38701"
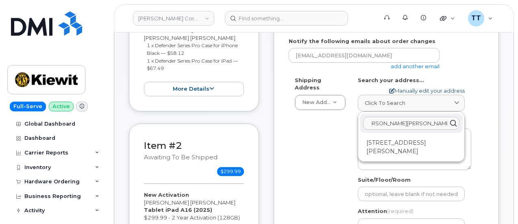
type input "Delta Blues Advanced Power Station, 85 Stokes King Road, Greenville, MS, 38701"
click at [408, 91] on link "Manually edit your address" at bounding box center [427, 91] width 76 height 8
select select
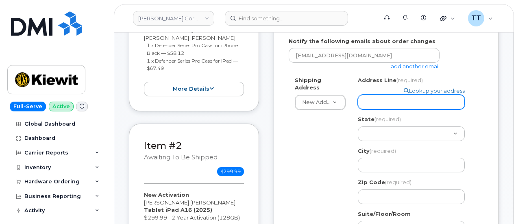
click at [384, 100] on input "Address Line (required)" at bounding box center [411, 102] width 107 height 15
drag, startPoint x: 384, startPoint y: 100, endPoint x: 378, endPoint y: 105, distance: 7.3
click at [372, 105] on input "Address Line (required)" at bounding box center [411, 102] width 107 height 15
paste input "Delta Blues Advanced Power Station, 85 Stokes King Road, Greenville, MS, 38701"
select select
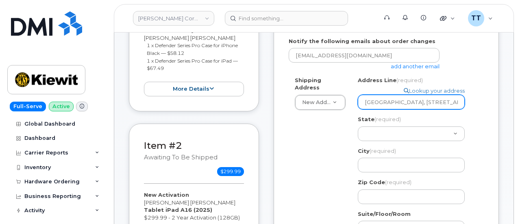
scroll to position [0, 121]
type input "Delta Blues Advanced Power Station, 85 Stokes King Road, Greenville, MS, 38701"
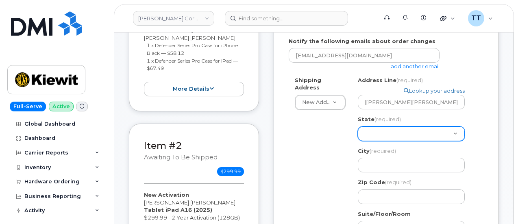
click at [385, 131] on select "Alabama Alaska American Samoa Arizona Arkansas California Colorado Connecticut …" at bounding box center [411, 133] width 107 height 15
select select "MS"
click at [358, 126] on select "Alabama Alaska American Samoa Arizona Arkansas California Colorado Connecticut …" at bounding box center [411, 133] width 107 height 15
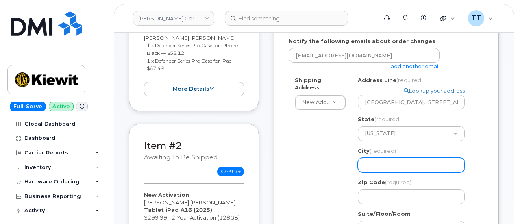
click at [381, 165] on input "City (required)" at bounding box center [411, 165] width 107 height 15
click at [378, 163] on input "City (required)" at bounding box center [411, 165] width 107 height 15
paste input "Greenville"
select select
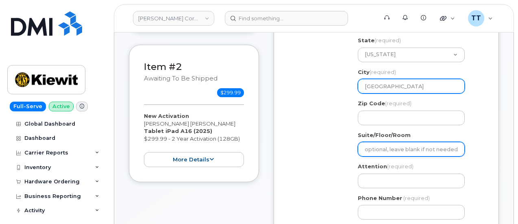
scroll to position [244, 0]
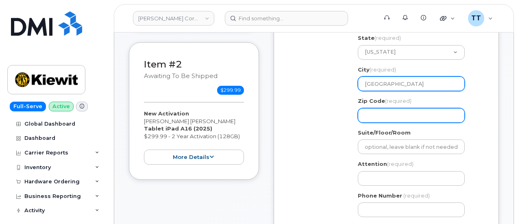
type input "Greenville"
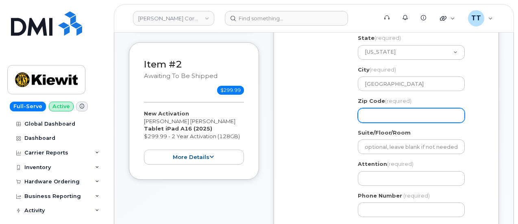
click at [385, 113] on input "Zip Code (required)" at bounding box center [411, 115] width 107 height 15
click at [395, 117] on input "Zip Code (required)" at bounding box center [411, 115] width 107 height 15
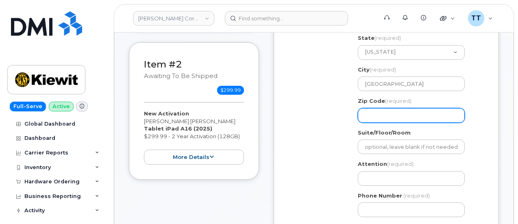
select select
type input "2"
select select
type input "28"
select select
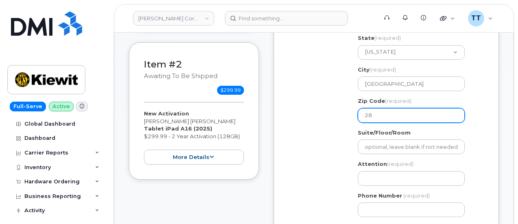
type input "287"
select select
type input "2870"
select select
type input "28701"
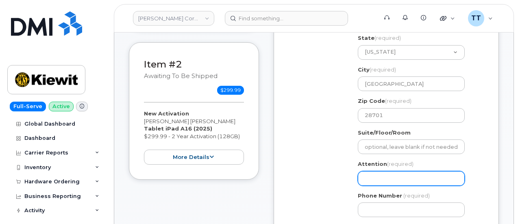
click at [404, 174] on input "Attention (required)" at bounding box center [411, 178] width 107 height 15
paste input "Mrinal Manoj Redij"
select select
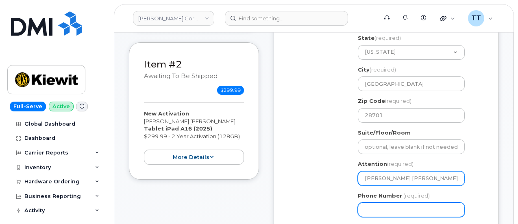
type input "Mrinal Manoj Redij"
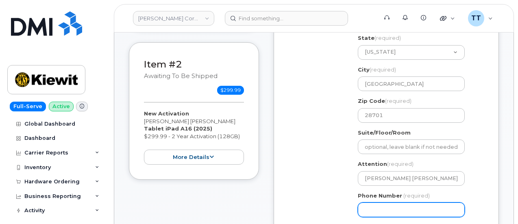
click at [403, 204] on input "Phone Number" at bounding box center [411, 210] width 107 height 15
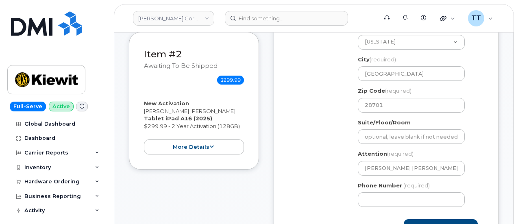
scroll to position [285, 0]
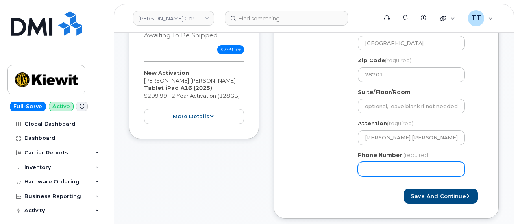
click at [396, 170] on input "Phone Number" at bounding box center [411, 169] width 107 height 15
click at [391, 170] on input "Phone Number" at bounding box center [411, 169] width 107 height 15
select select
type input "9367079375"
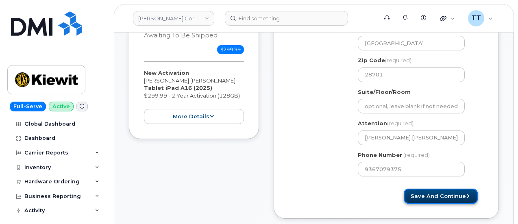
click at [426, 195] on button "Save and Continue" at bounding box center [441, 196] width 74 height 15
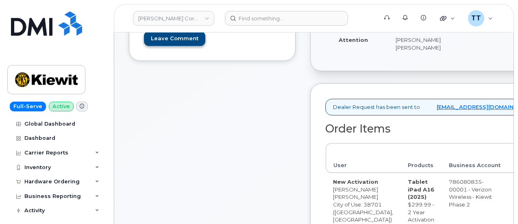
scroll to position [163, 0]
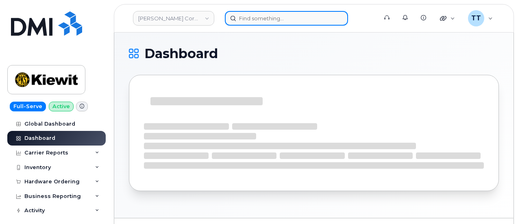
click at [262, 17] on input at bounding box center [286, 18] width 123 height 15
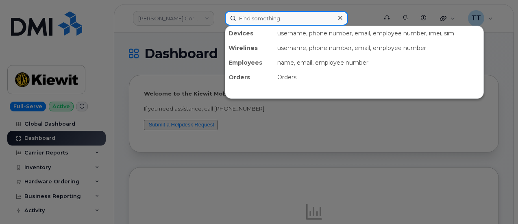
paste input "7075519983"
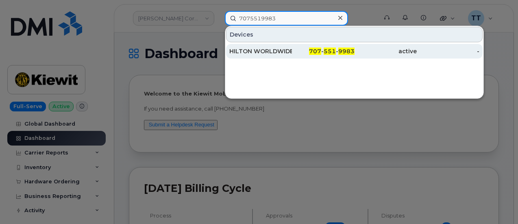
type input "7075519983"
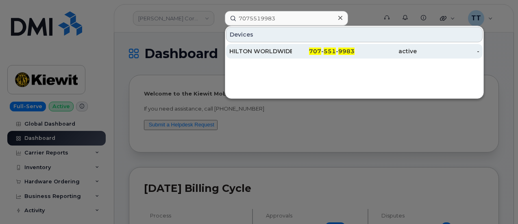
click at [271, 55] on div "HILTON WORLDWIDE HOLDINGS INC." at bounding box center [260, 51] width 63 height 15
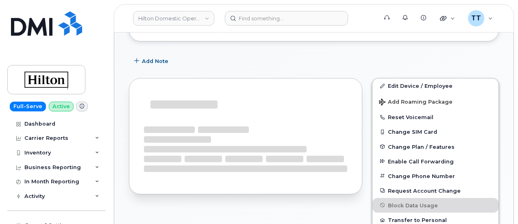
scroll to position [196, 0]
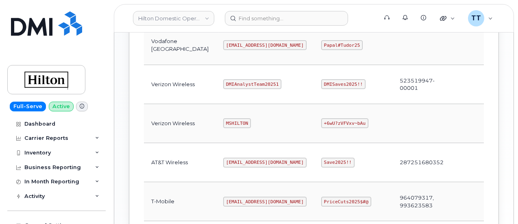
scroll to position [577, 0]
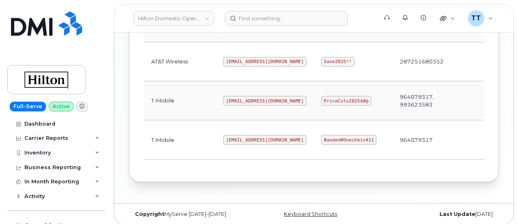
click at [223, 96] on code "ms-invoiceprocessing@dminc.com" at bounding box center [264, 101] width 83 height 10
copy code "ms-invoiceprocessing@dminc.com"
click at [321, 96] on code "PriceCuts2025$#@" at bounding box center [346, 101] width 50 height 10
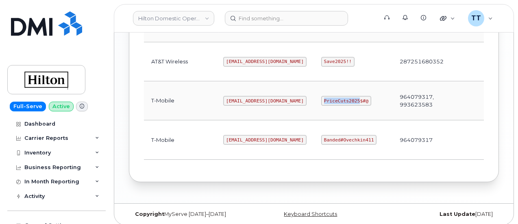
click at [321, 96] on code "PriceCuts2025$#@" at bounding box center [346, 101] width 50 height 10
click at [223, 135] on code "ms-hilton@dminc.com" at bounding box center [264, 140] width 83 height 10
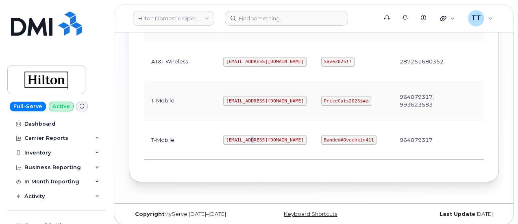
click at [223, 135] on code "ms-hilton@dminc.com" at bounding box center [264, 140] width 83 height 10
copy code "ms-hilton@dminc.com"
click at [314, 128] on td "Banded#Ovechkin411" at bounding box center [353, 139] width 78 height 39
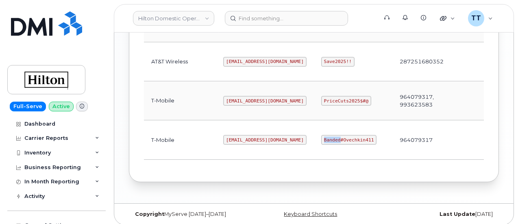
click at [321, 135] on code "Banded#Ovechkin411" at bounding box center [348, 140] width 55 height 10
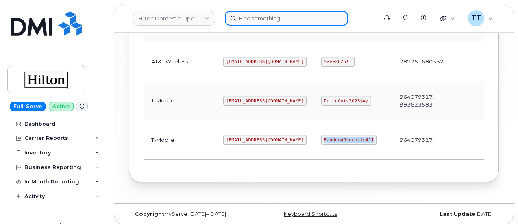
drag, startPoint x: 304, startPoint y: 133, endPoint x: 331, endPoint y: 25, distance: 112.0
click at [331, 24] on input at bounding box center [286, 18] width 123 height 15
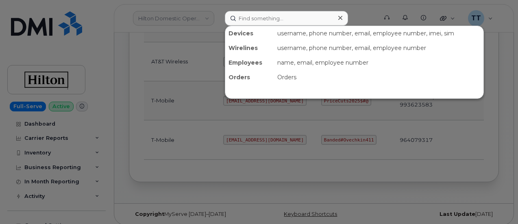
click at [303, 140] on div at bounding box center [259, 112] width 518 height 224
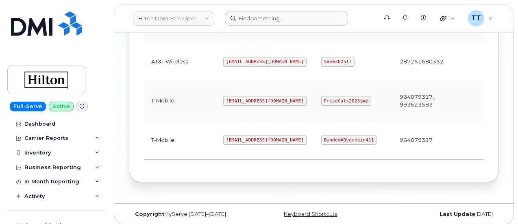
click at [321, 135] on code "Banded#Ovechkin411" at bounding box center [348, 140] width 55 height 10
copy code "Banded#Ovechkin411"
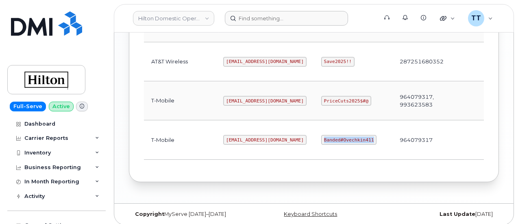
click at [314, 148] on td "Banded#Ovechkin411" at bounding box center [353, 139] width 78 height 39
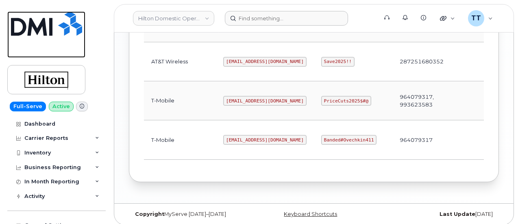
click at [37, 22] on img at bounding box center [46, 23] width 71 height 24
